Goal: Task Accomplishment & Management: Manage account settings

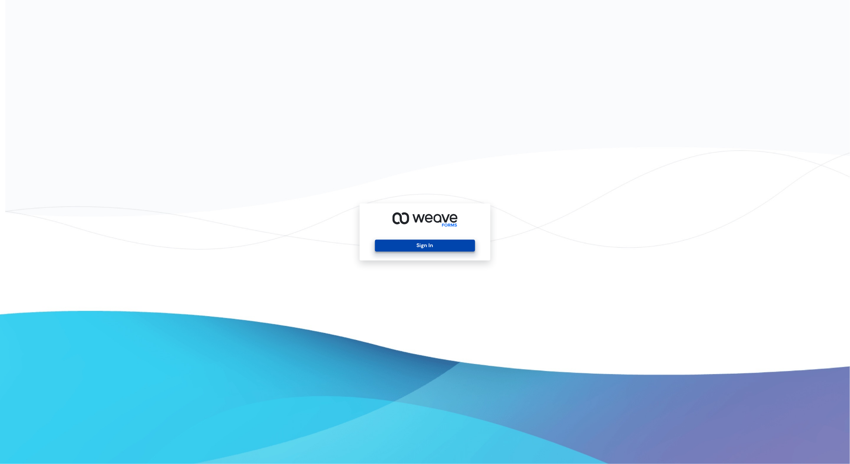
click at [419, 246] on button "Sign In" at bounding box center [425, 246] width 100 height 12
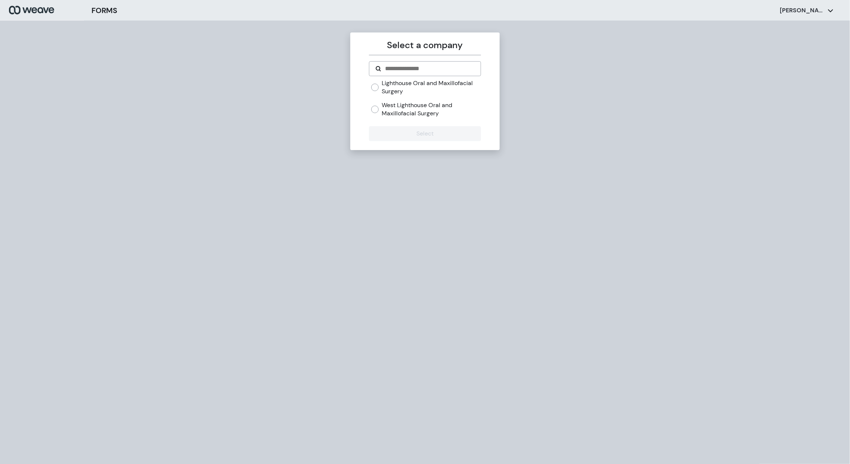
click at [228, 172] on div "Select a company Lighthouse Oral and Maxillofacial Surgery West Lighthouse Oral…" at bounding box center [425, 253] width 850 height 464
click at [797, 10] on p "[PERSON_NAME]" at bounding box center [802, 10] width 45 height 8
click at [782, 49] on li "Sign Out" at bounding box center [801, 46] width 86 height 21
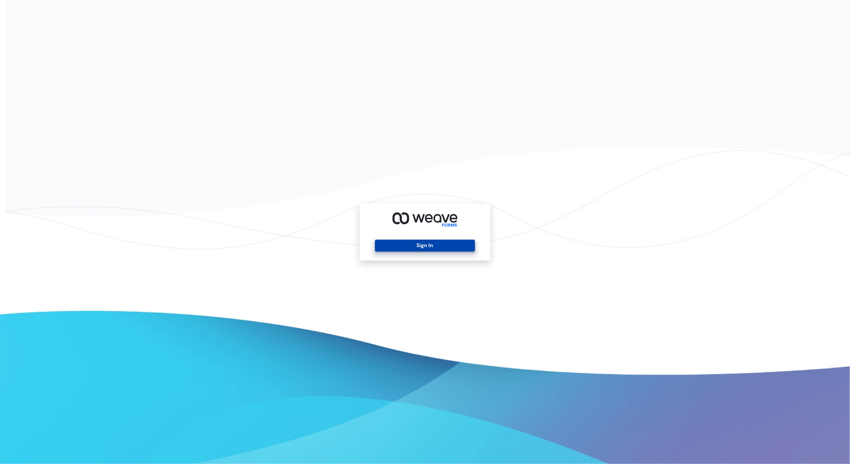
click at [416, 247] on button "Sign In" at bounding box center [425, 246] width 100 height 12
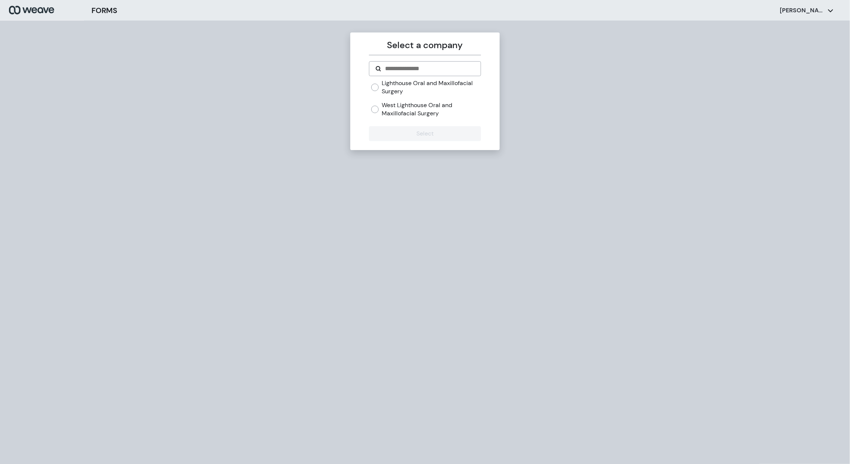
click at [215, 182] on div "Select a company Lighthouse Oral and Maxillofacial Surgery West Lighthouse Oral…" at bounding box center [425, 253] width 850 height 464
